Goal: Task Accomplishment & Management: Use online tool/utility

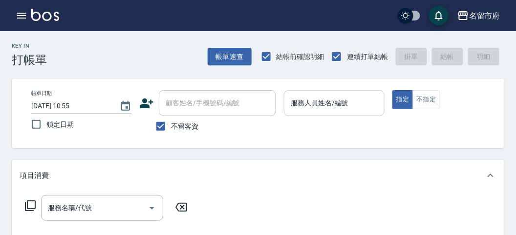
click at [349, 101] on input "服務人員姓名/編號" at bounding box center [333, 103] width 91 height 17
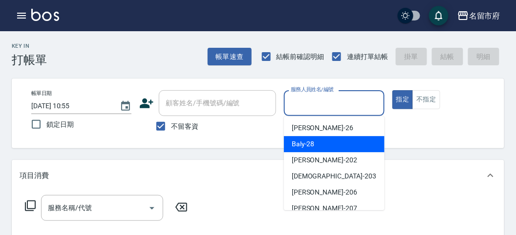
click at [343, 143] on div "Baly -28" at bounding box center [334, 144] width 101 height 16
type input "Baly-28"
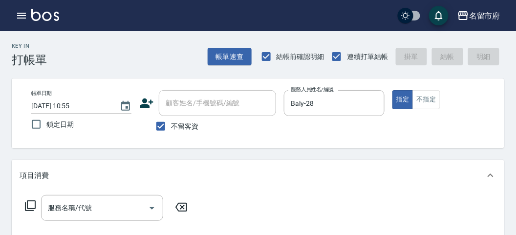
click at [32, 201] on icon at bounding box center [30, 206] width 11 height 11
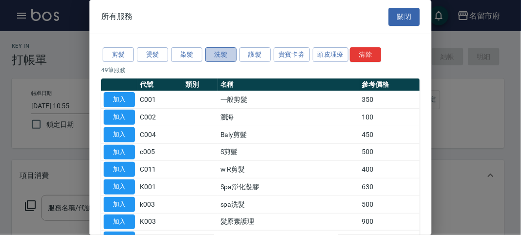
click at [226, 59] on button "洗髮" at bounding box center [220, 54] width 31 height 15
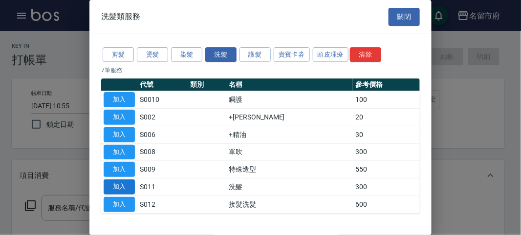
click at [115, 183] on button "加入" at bounding box center [119, 187] width 31 height 15
type input "洗髮(S011)"
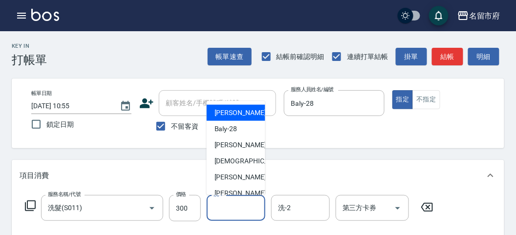
click at [242, 212] on input "洗-1" at bounding box center [236, 208] width 50 height 17
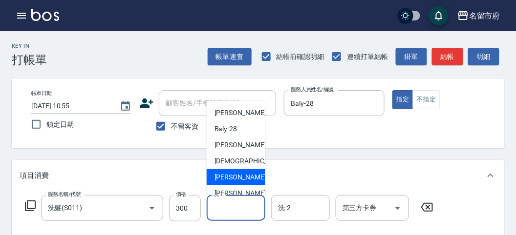
scroll to position [75, 0]
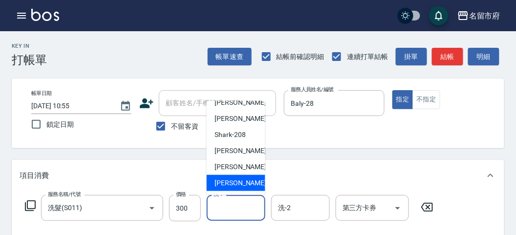
click at [226, 181] on span "[PERSON_NAME] -222" at bounding box center [246, 183] width 65 height 10
type input "[PERSON_NAME]-222"
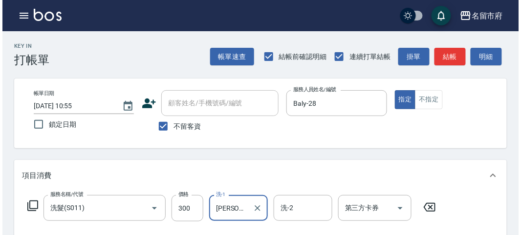
scroll to position [271, 0]
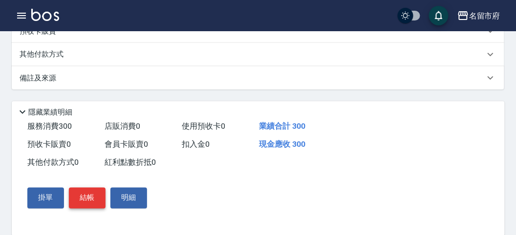
drag, startPoint x: 82, startPoint y: 194, endPoint x: 89, endPoint y: 199, distance: 8.4
click at [82, 195] on button "結帳" at bounding box center [87, 198] width 37 height 21
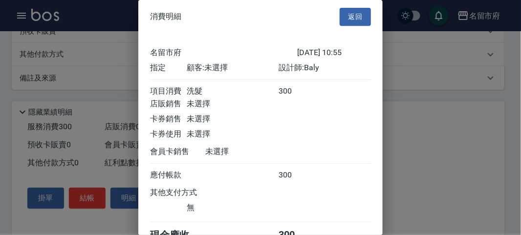
scroll to position [54, 0]
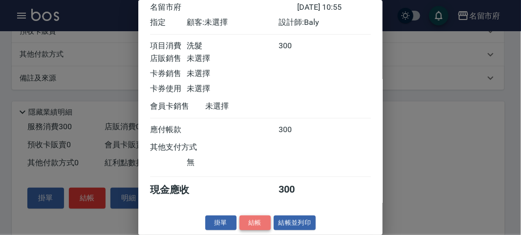
click at [258, 224] on button "結帳" at bounding box center [254, 223] width 31 height 15
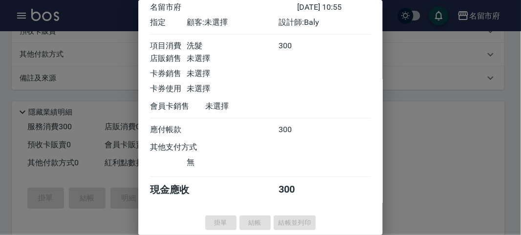
type input "[DATE] 11:49"
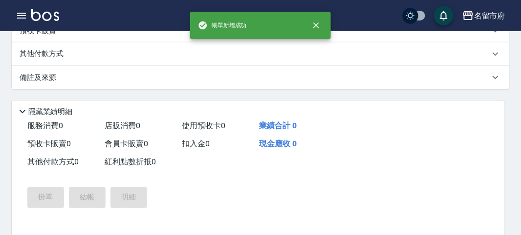
scroll to position [0, 0]
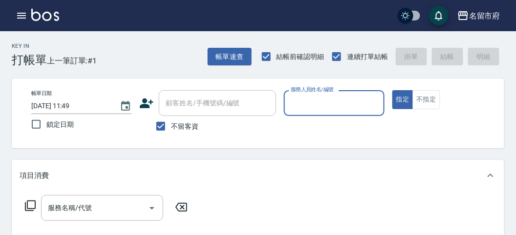
click at [338, 100] on input "服務人員姓名/編號" at bounding box center [333, 103] width 91 height 17
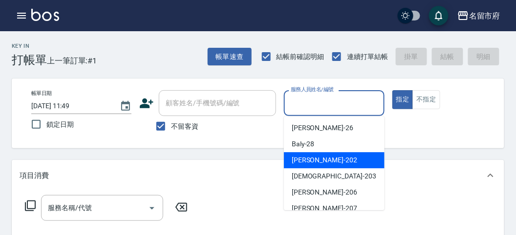
click at [341, 158] on div "[PERSON_NAME] -202" at bounding box center [334, 160] width 101 height 16
type input "[PERSON_NAME]-202"
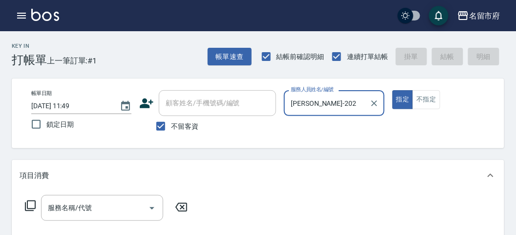
click at [28, 206] on icon at bounding box center [30, 206] width 12 height 12
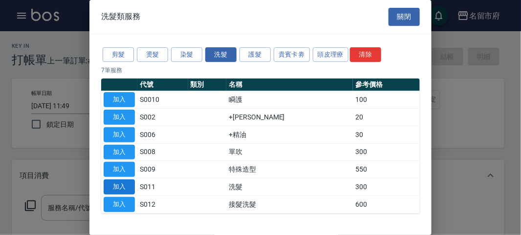
click at [116, 188] on button "加入" at bounding box center [119, 187] width 31 height 15
type input "洗髮(S011)"
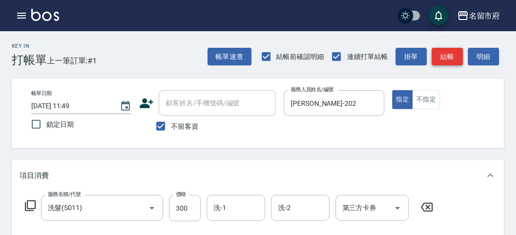
drag, startPoint x: 455, startPoint y: 59, endPoint x: 426, endPoint y: 66, distance: 30.2
click at [454, 59] on button "結帳" at bounding box center [447, 57] width 31 height 18
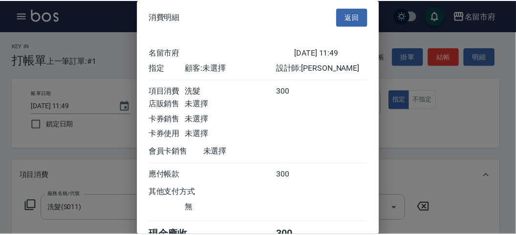
scroll to position [54, 0]
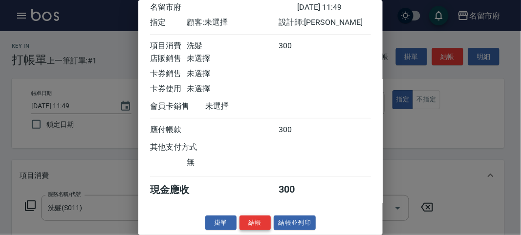
click at [254, 217] on button "結帳" at bounding box center [254, 223] width 31 height 15
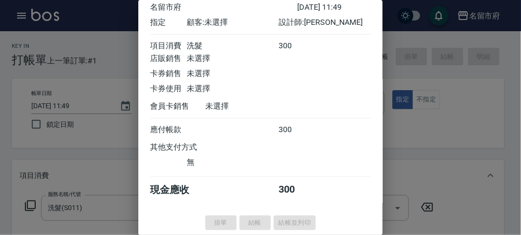
type input "[DATE] 11:59"
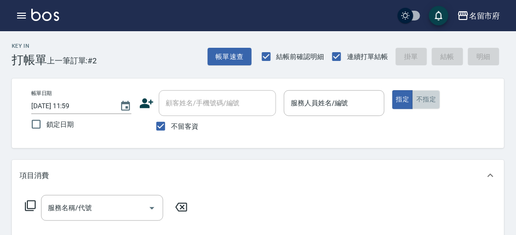
drag, startPoint x: 430, startPoint y: 105, endPoint x: 314, endPoint y: 42, distance: 132.3
click at [429, 105] on button "不指定" at bounding box center [425, 99] width 27 height 19
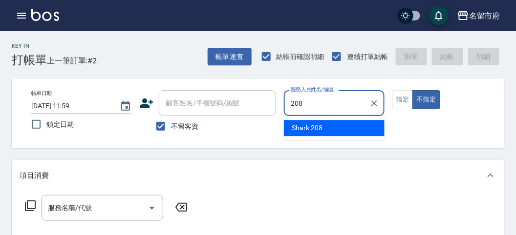
click at [324, 132] on div "Shark -208" at bounding box center [334, 128] width 101 height 16
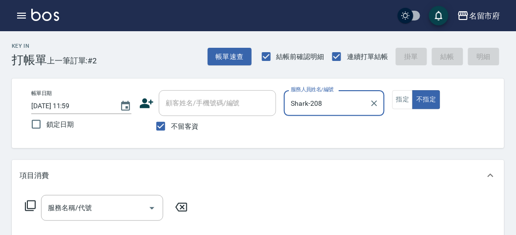
type input "Shark-208"
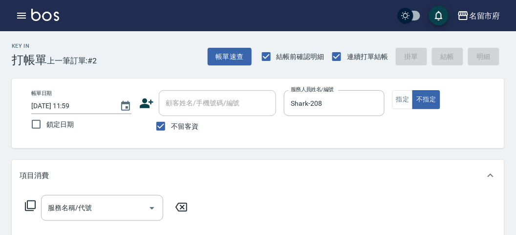
click at [30, 204] on icon at bounding box center [30, 206] width 12 height 12
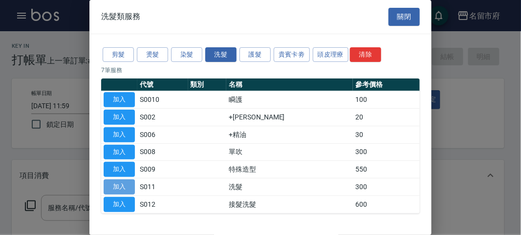
click at [117, 182] on button "加入" at bounding box center [119, 187] width 31 height 15
type input "洗髮(S011)"
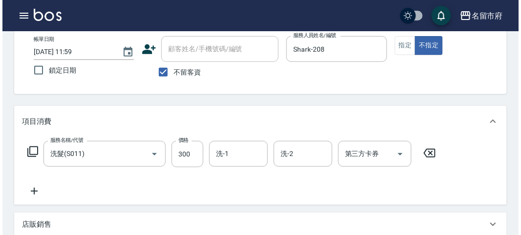
scroll to position [271, 0]
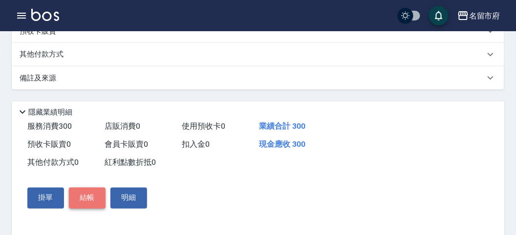
click at [94, 203] on button "結帳" at bounding box center [87, 198] width 37 height 21
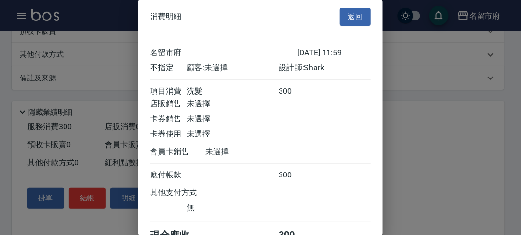
scroll to position [54, 0]
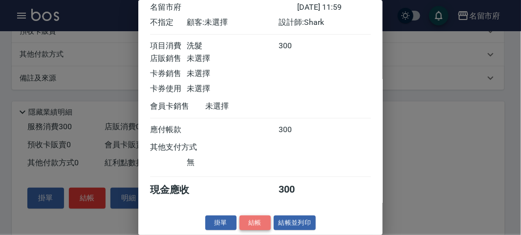
click at [254, 224] on button "結帳" at bounding box center [254, 223] width 31 height 15
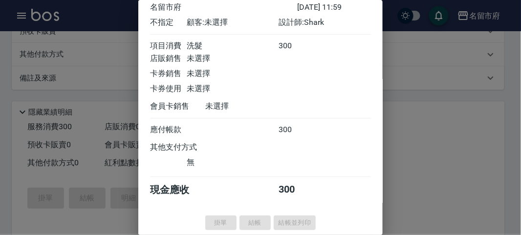
type input "[DATE] 12:04"
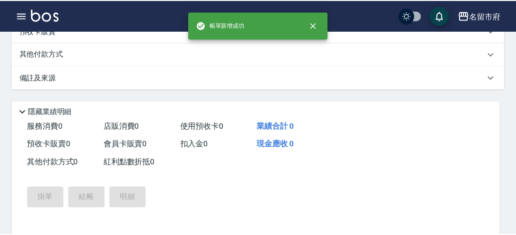
scroll to position [0, 0]
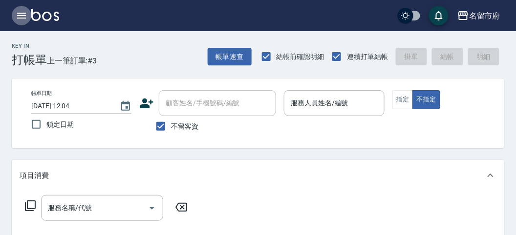
click at [21, 16] on icon "button" at bounding box center [22, 16] width 12 height 12
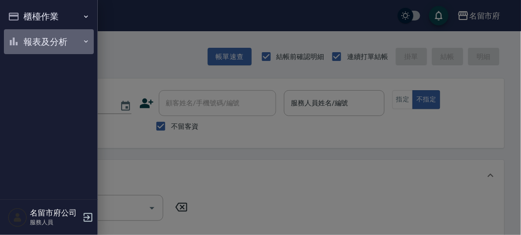
click at [39, 40] on button "報表及分析" at bounding box center [49, 41] width 90 height 25
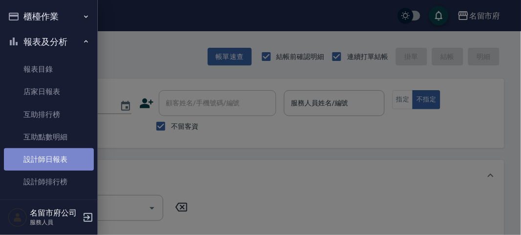
click at [64, 167] on link "設計師日報表" at bounding box center [49, 160] width 90 height 22
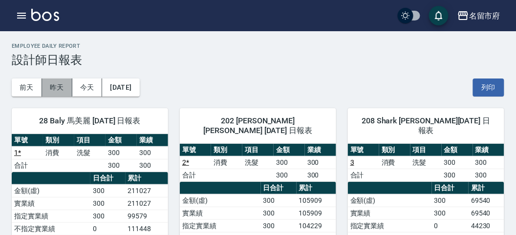
click at [48, 86] on button "昨天" at bounding box center [57, 88] width 30 height 18
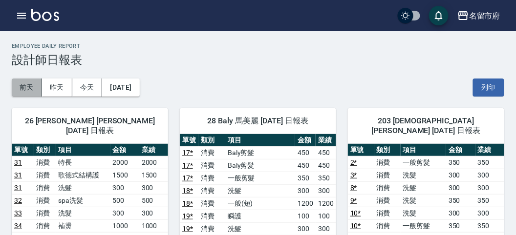
click at [26, 87] on button "前天" at bounding box center [27, 88] width 30 height 18
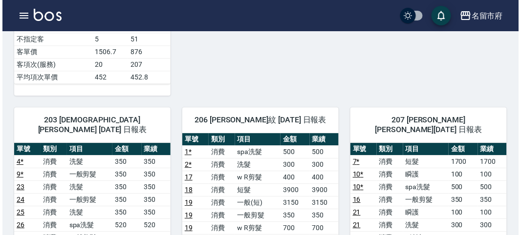
scroll to position [651, 0]
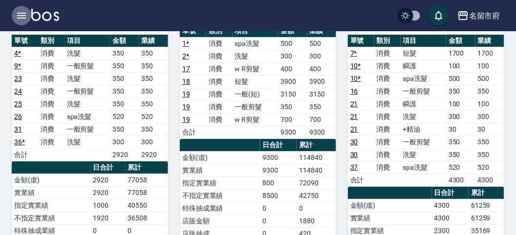
click at [21, 16] on icon "button" at bounding box center [22, 16] width 12 height 12
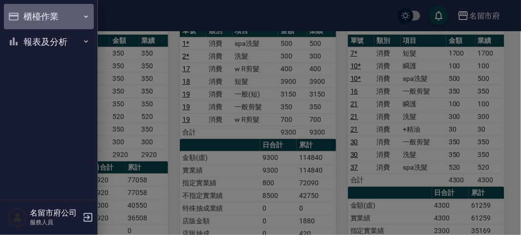
click at [40, 11] on button "櫃檯作業" at bounding box center [49, 16] width 90 height 25
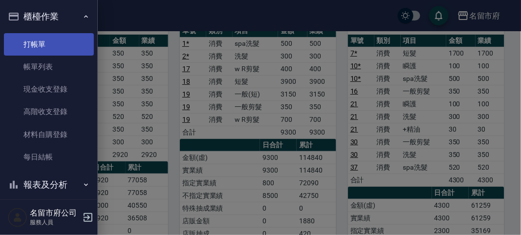
click at [49, 35] on link "打帳單" at bounding box center [49, 44] width 90 height 22
